Goal: Task Accomplishment & Management: Manage account settings

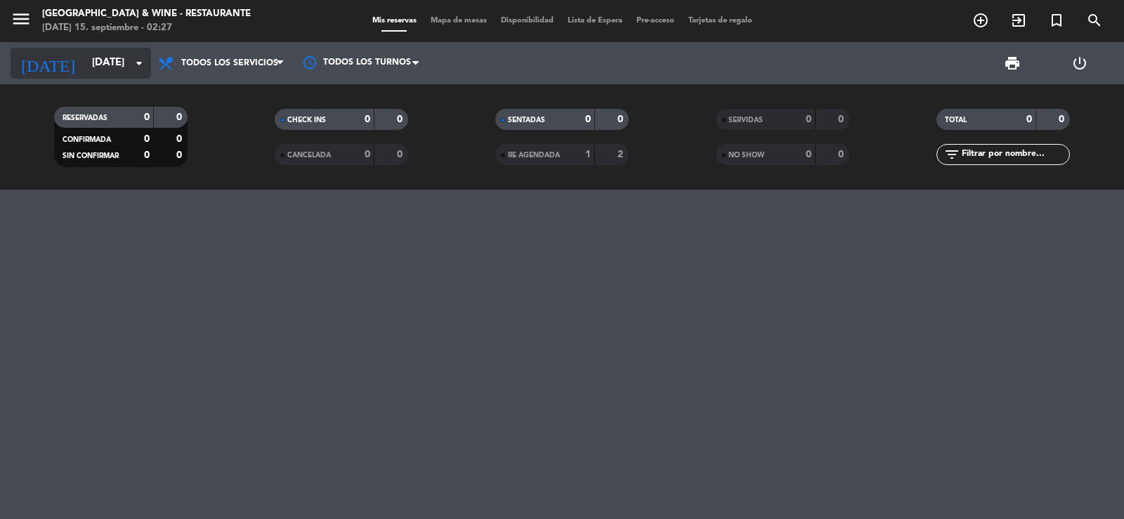
click at [130, 63] on input "[DATE]" at bounding box center [153, 63] width 136 height 27
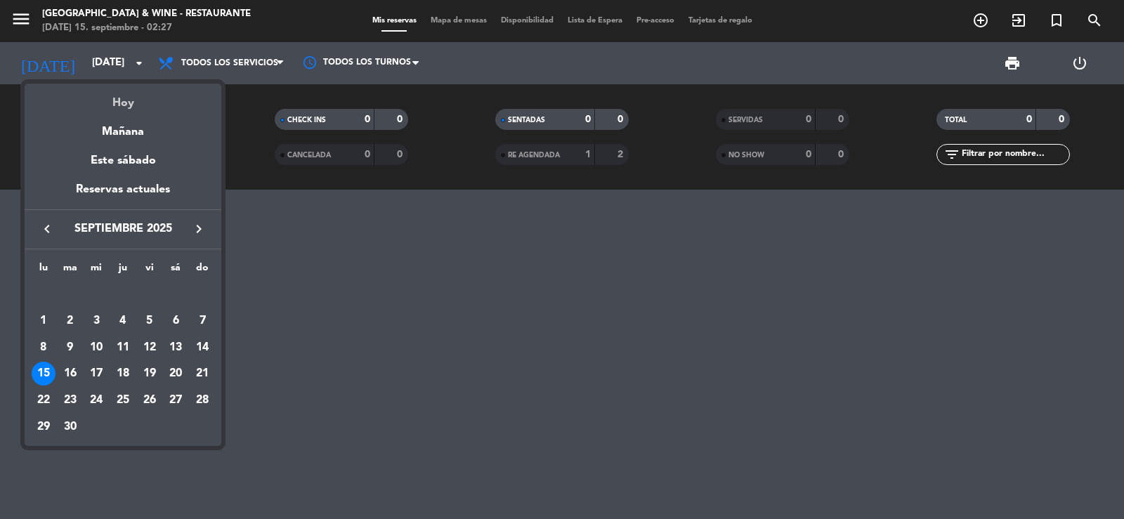
click at [130, 92] on div "Hoy" at bounding box center [123, 98] width 197 height 29
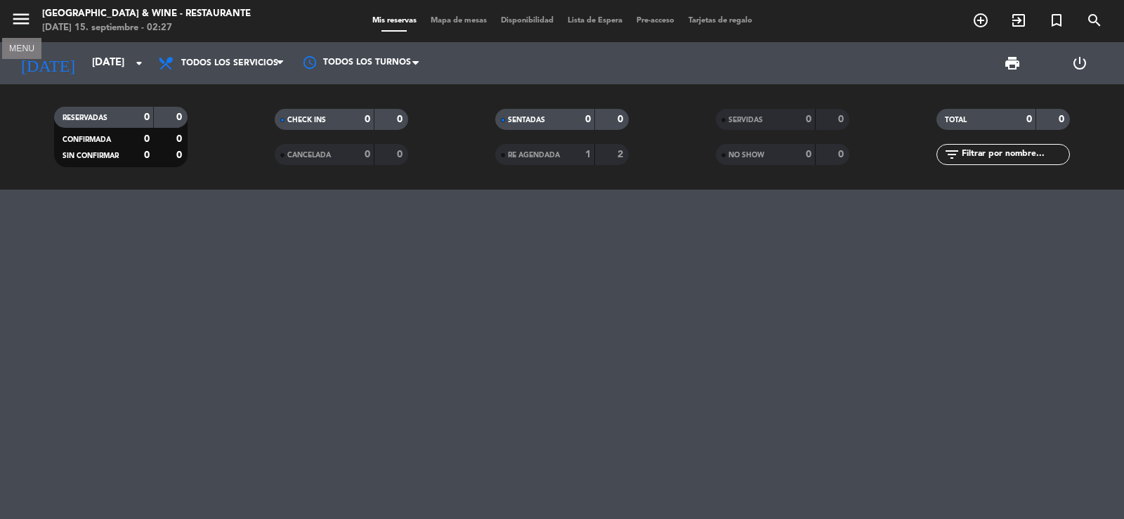
click at [18, 20] on icon "menu" at bounding box center [21, 18] width 21 height 21
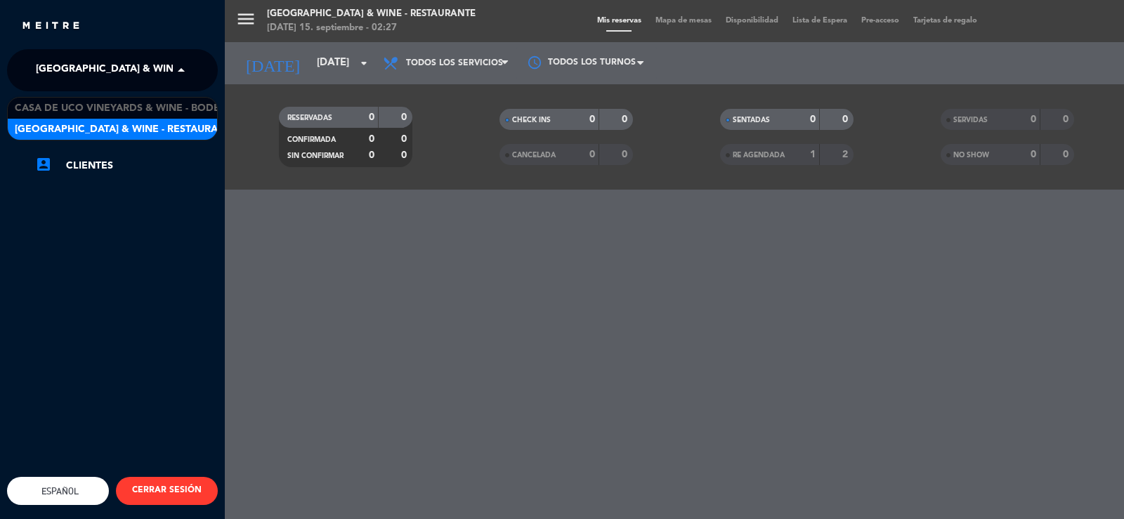
click at [66, 68] on span "[GEOGRAPHIC_DATA] & Wine - Restaurante" at bounding box center [147, 69] width 223 height 29
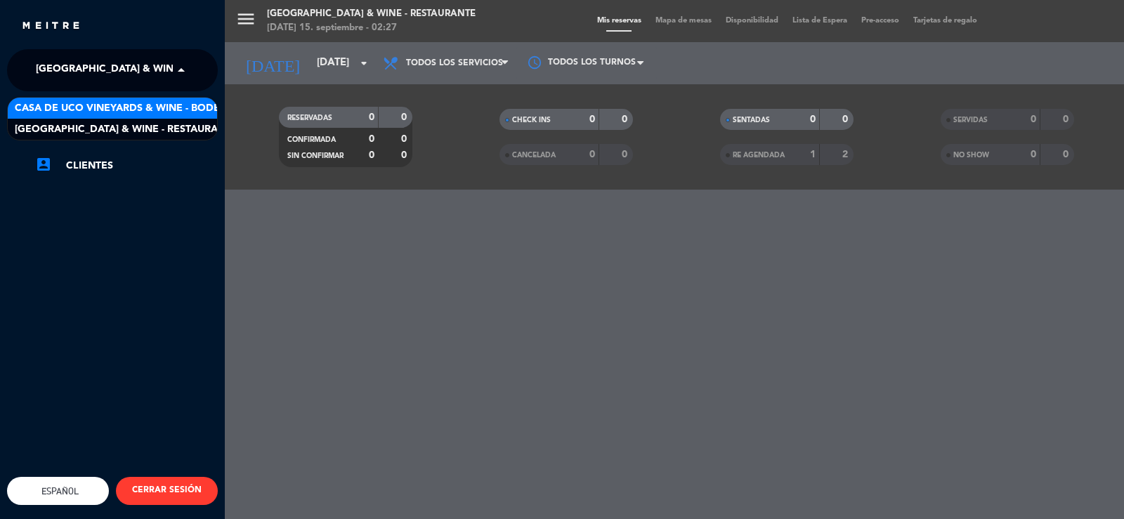
click at [112, 106] on span "Casa de Uco Vineyards & Wine - Bodega" at bounding box center [125, 108] width 220 height 16
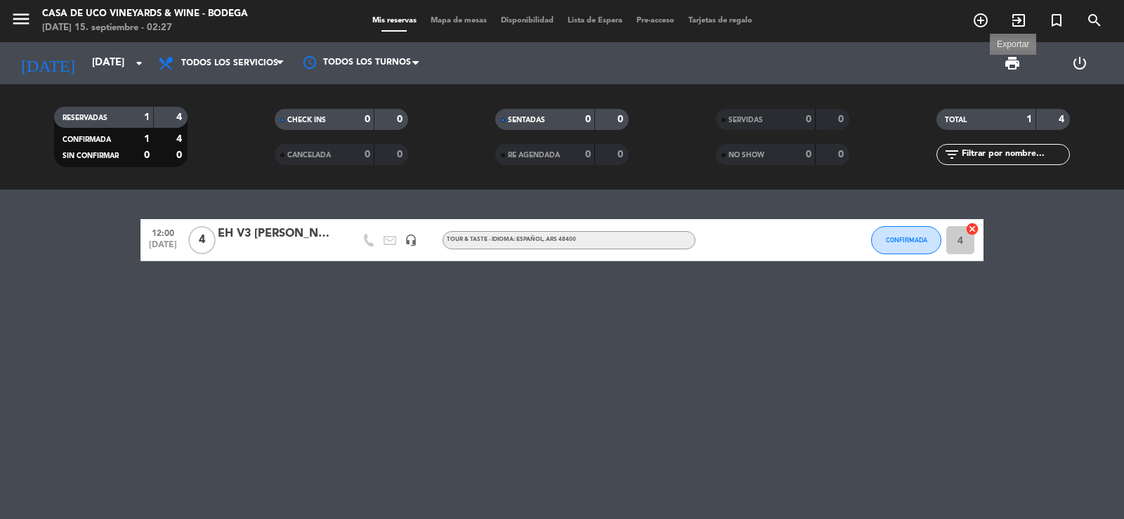
click at [1008, 67] on span "print" at bounding box center [1012, 63] width 17 height 17
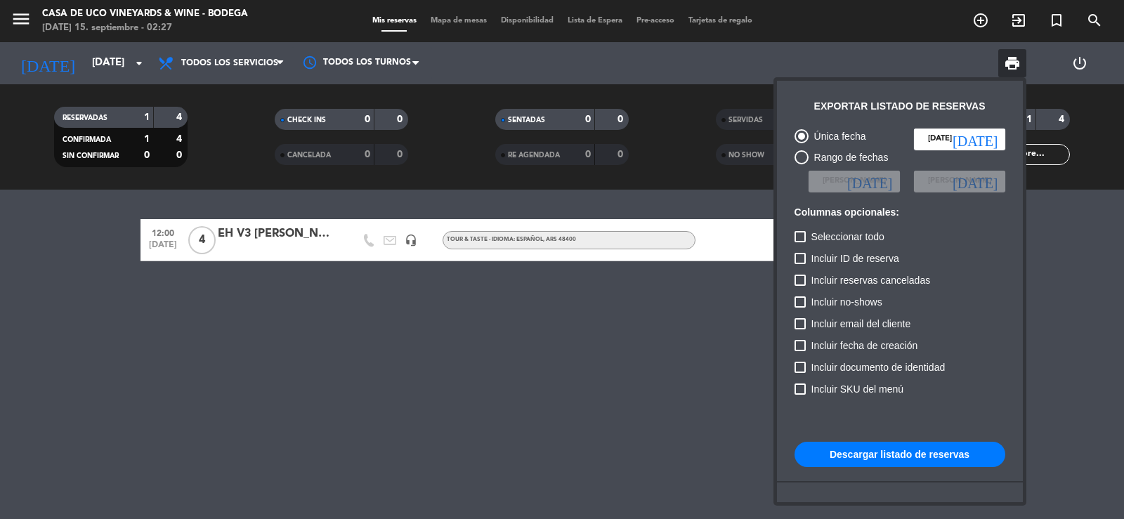
click at [834, 449] on button "Descargar listado de reservas" at bounding box center [899, 454] width 211 height 25
drag, startPoint x: 20, startPoint y: 287, endPoint x: 64, endPoint y: 166, distance: 129.3
click at [20, 287] on div at bounding box center [562, 259] width 1124 height 519
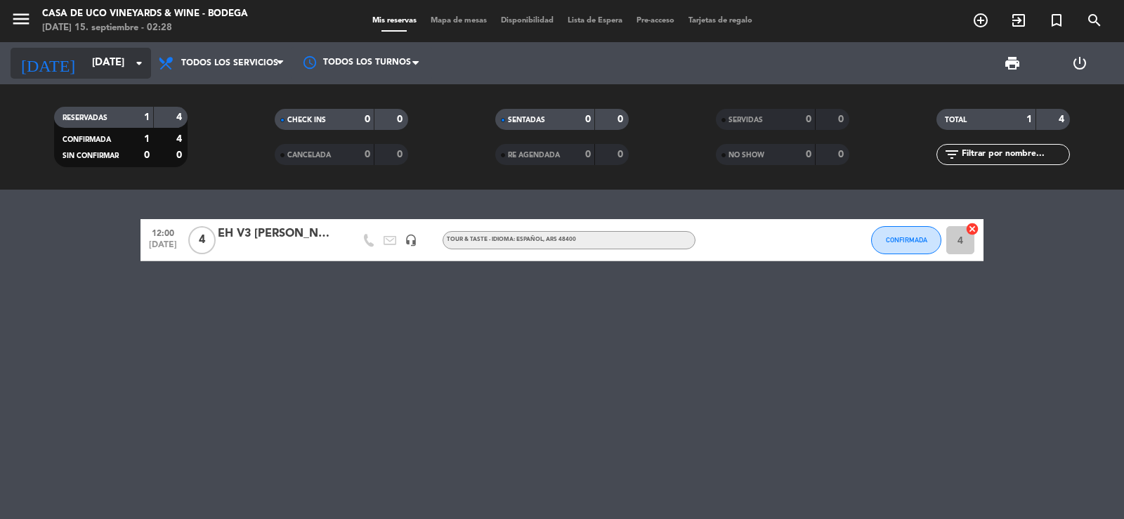
click at [79, 77] on div "[DATE] [DATE] arrow_drop_down" at bounding box center [81, 63] width 140 height 31
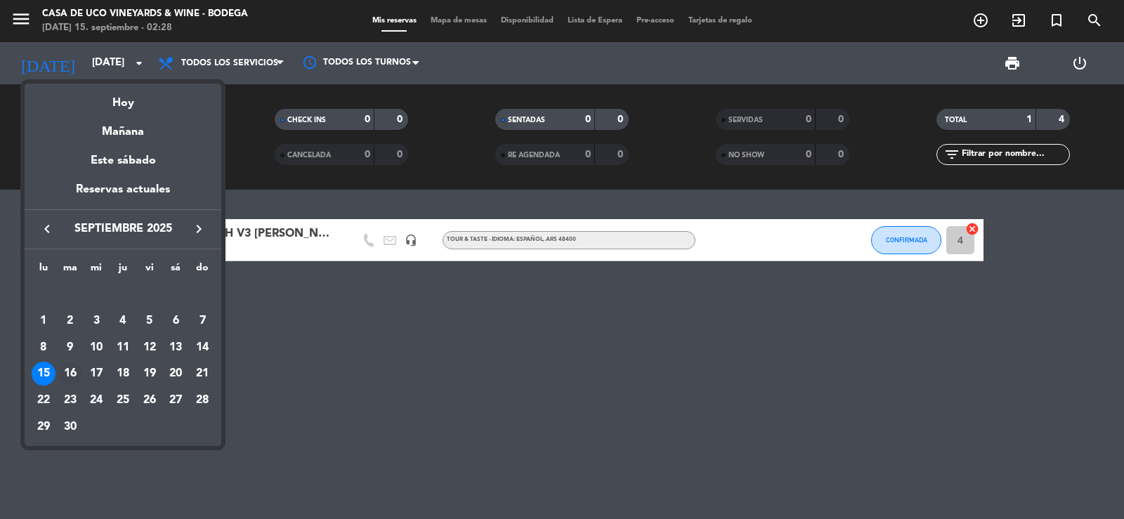
click at [71, 371] on div "16" at bounding box center [70, 374] width 24 height 24
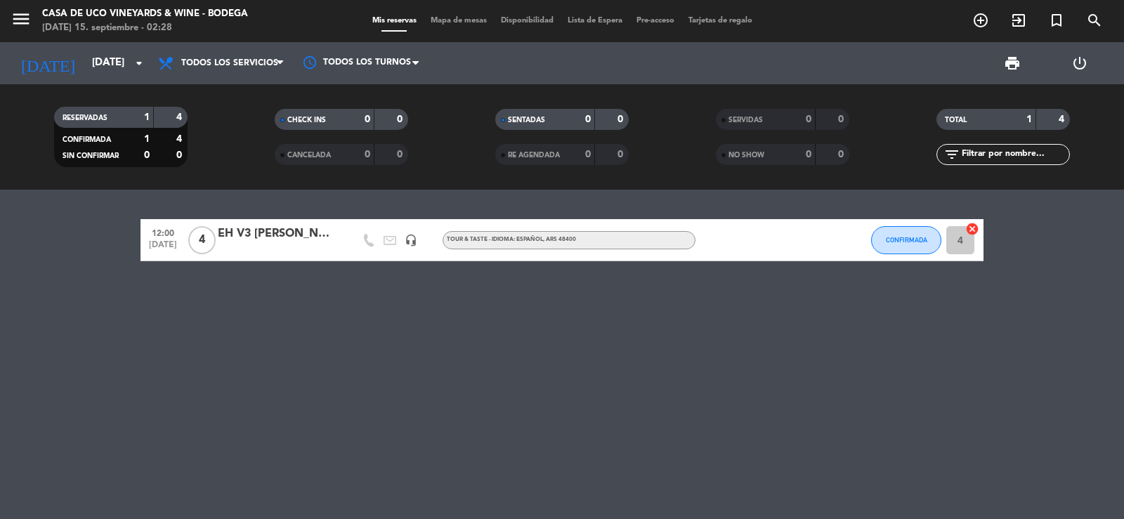
type input "[DATE]"
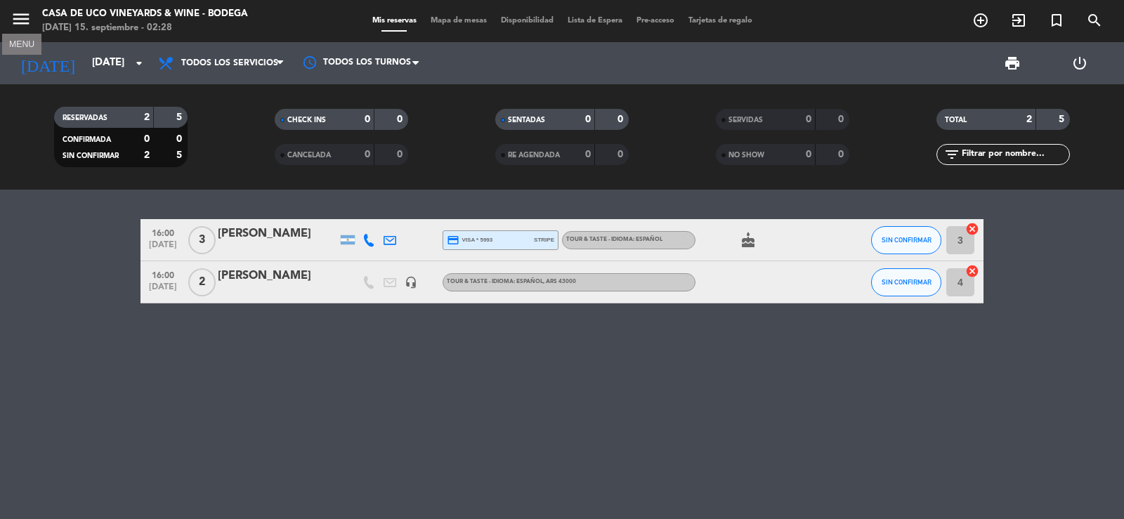
click at [25, 18] on icon "menu" at bounding box center [21, 18] width 21 height 21
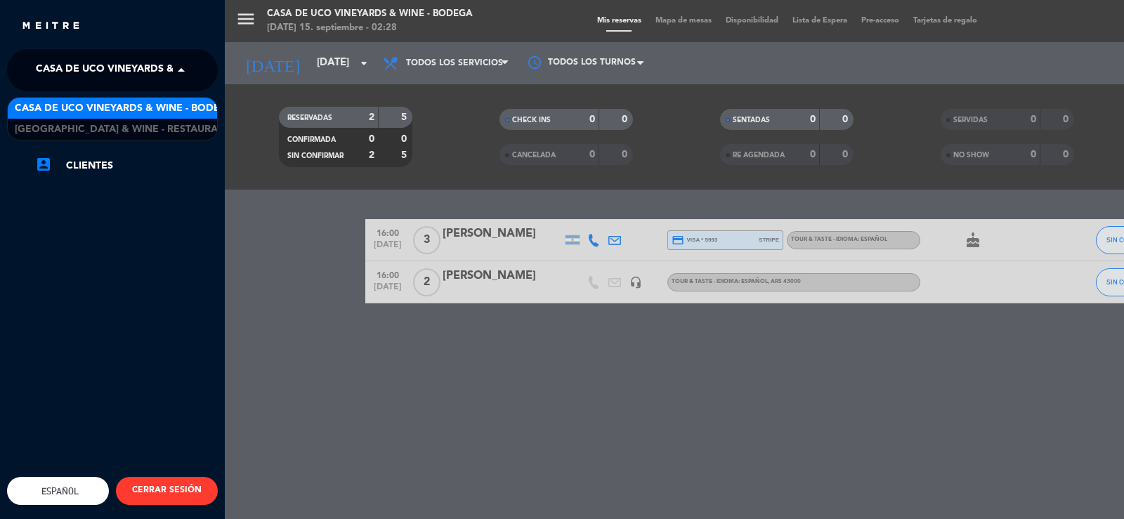
click at [90, 58] on span "Casa de Uco Vineyards & Wine - Bodega" at bounding box center [146, 69] width 220 height 29
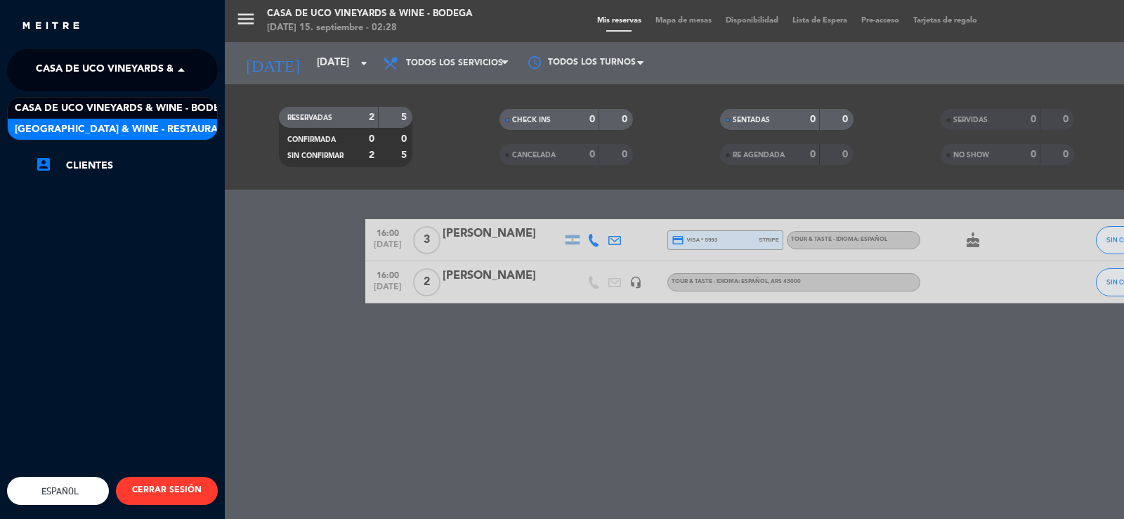
click at [138, 124] on span "[GEOGRAPHIC_DATA] & Wine - Restaurante" at bounding box center [126, 130] width 223 height 16
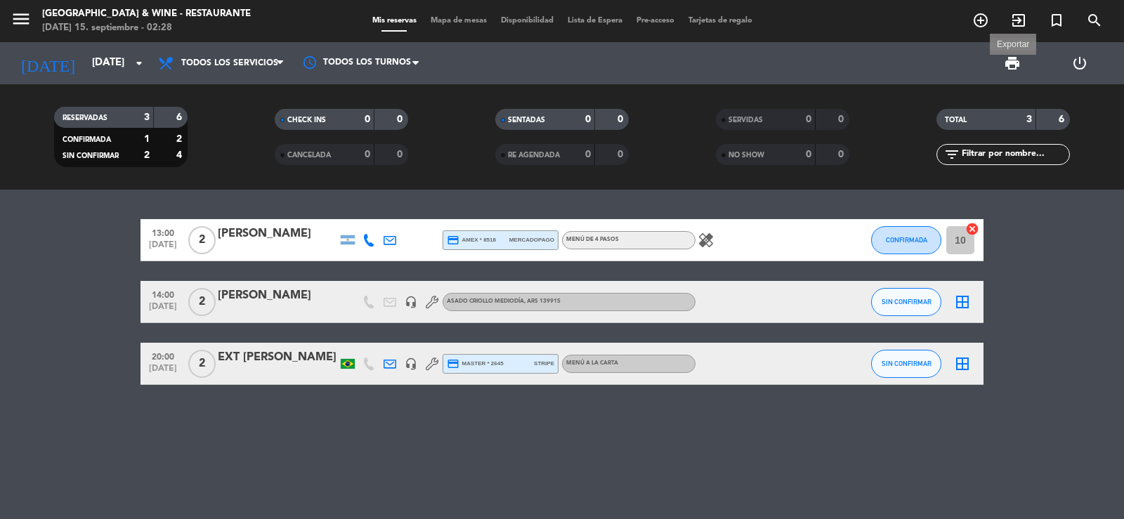
click at [1016, 63] on span "print" at bounding box center [1012, 63] width 17 height 17
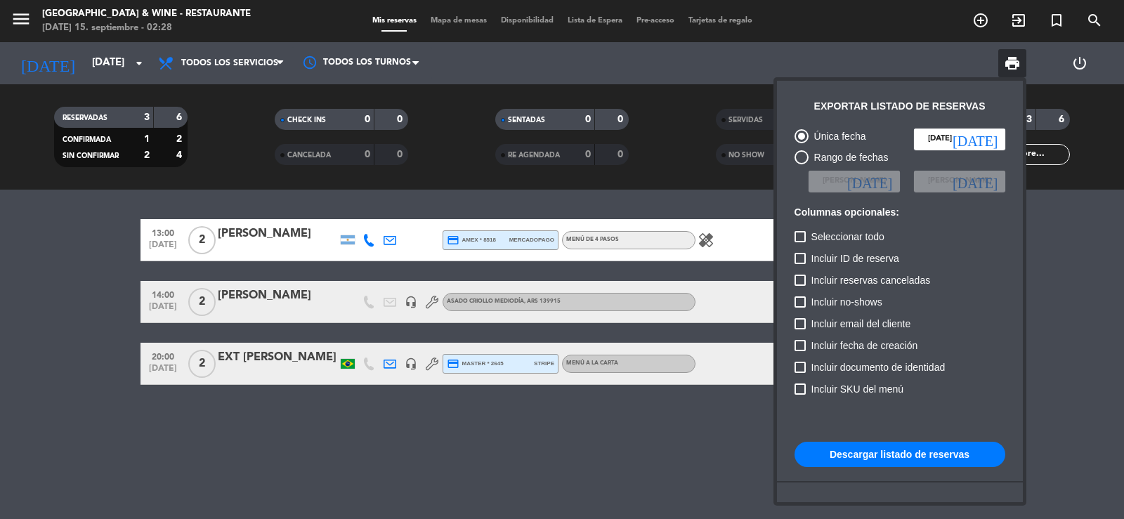
click at [884, 452] on button "Descargar listado de reservas" at bounding box center [899, 454] width 211 height 25
click at [105, 298] on div at bounding box center [562, 259] width 1124 height 519
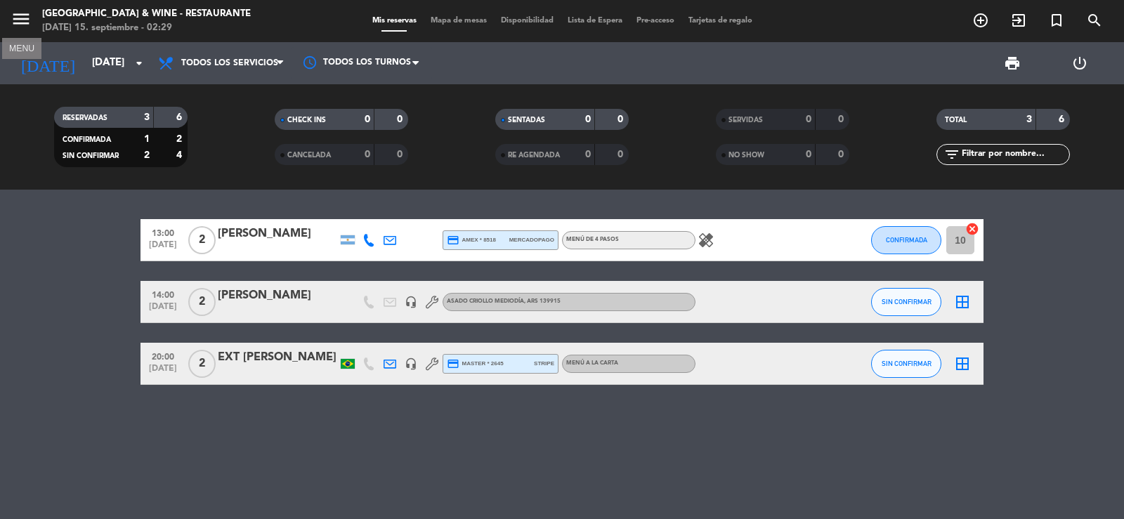
click at [20, 25] on icon "menu" at bounding box center [21, 18] width 21 height 21
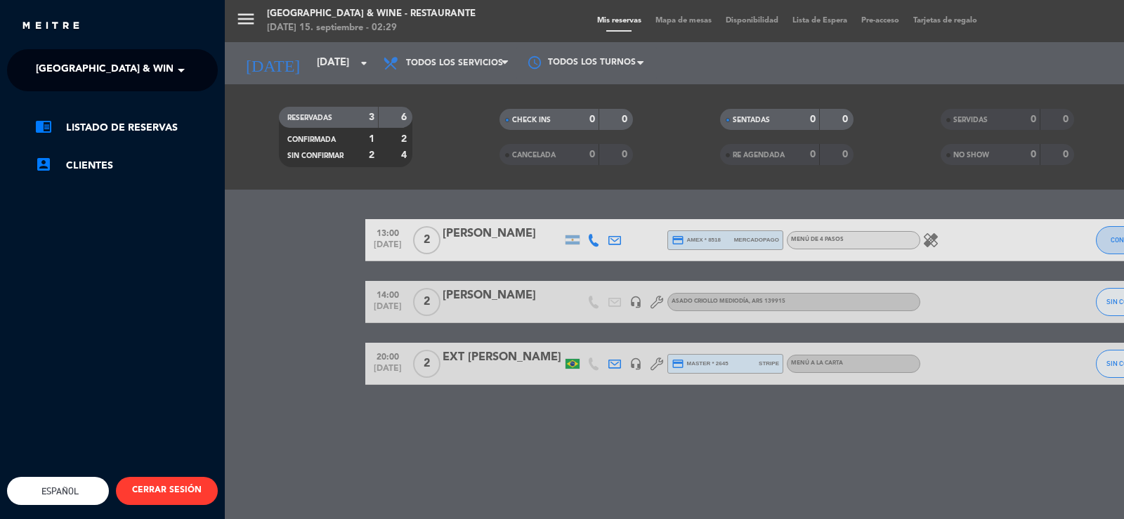
click at [66, 79] on span "[GEOGRAPHIC_DATA] & Wine - Restaurante" at bounding box center [147, 69] width 223 height 29
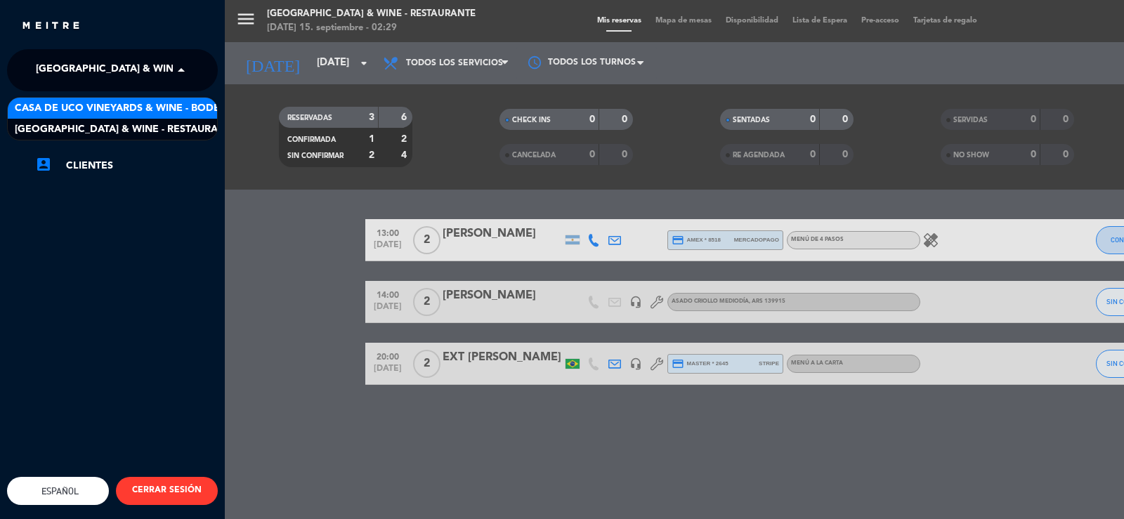
click at [100, 103] on span "Casa de Uco Vineyards & Wine - Bodega" at bounding box center [125, 108] width 220 height 16
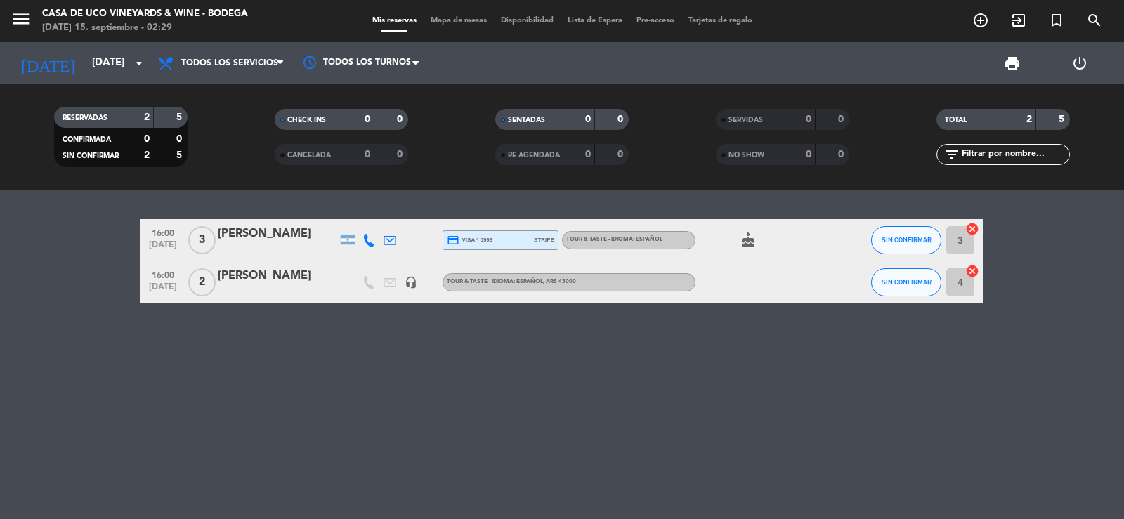
click at [634, 332] on div "16:00 [DATE] 3 [PERSON_NAME] credit_card visa * 5993 stripe TOUR & TASTE - IDIO…" at bounding box center [562, 354] width 1124 height 329
click at [1009, 63] on span "print" at bounding box center [1012, 63] width 17 height 17
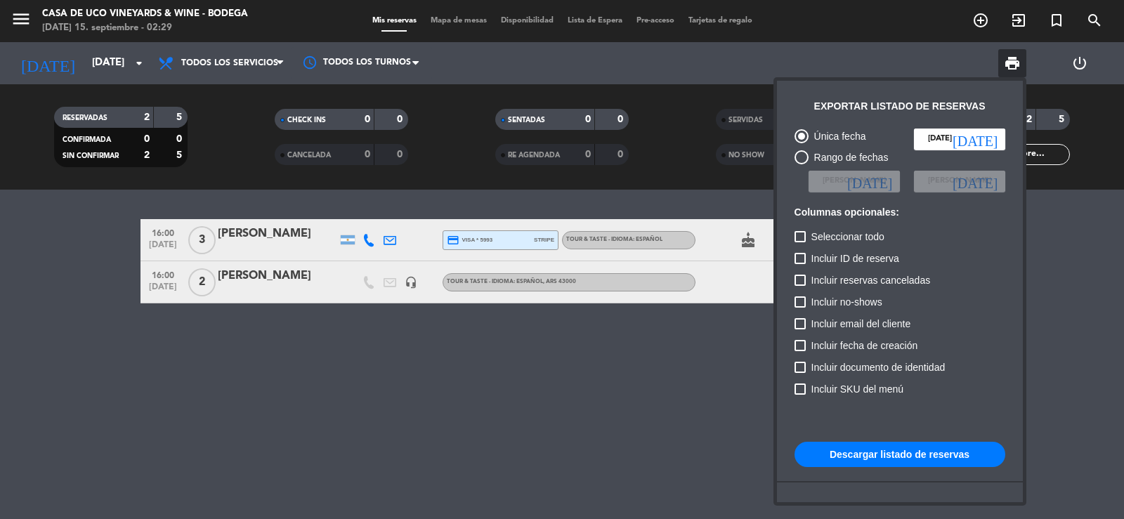
click at [895, 449] on button "Descargar listado de reservas" at bounding box center [899, 454] width 211 height 25
